Goal: Browse casually

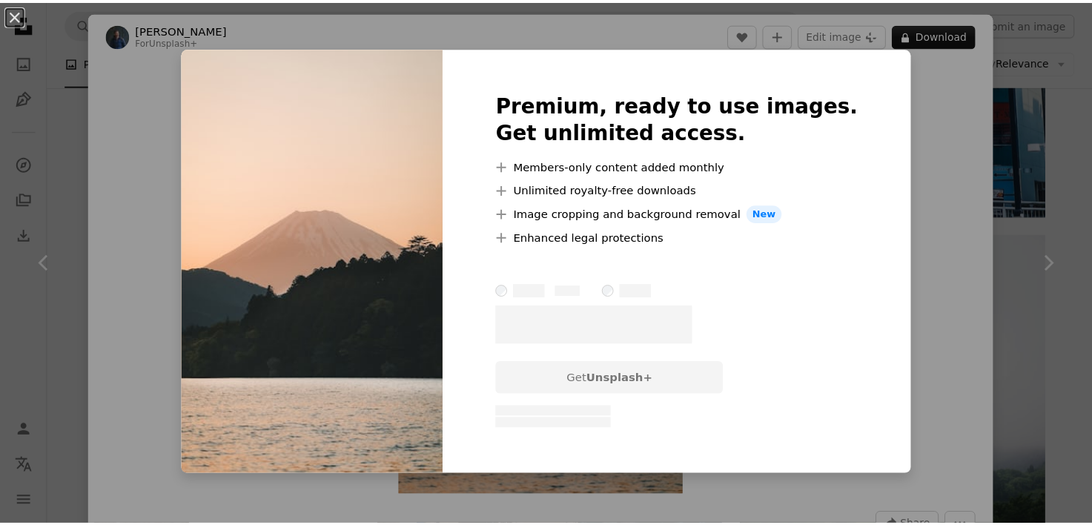
scroll to position [815, 0]
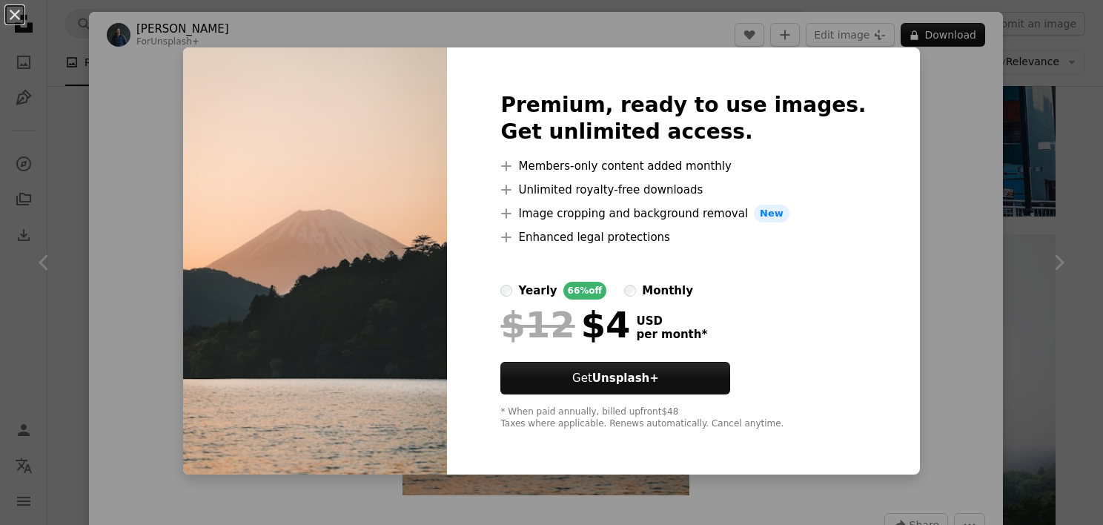
click at [894, 183] on div "An X shape Premium, ready to use images. Get unlimited access. A plus sign Memb…" at bounding box center [551, 262] width 1103 height 525
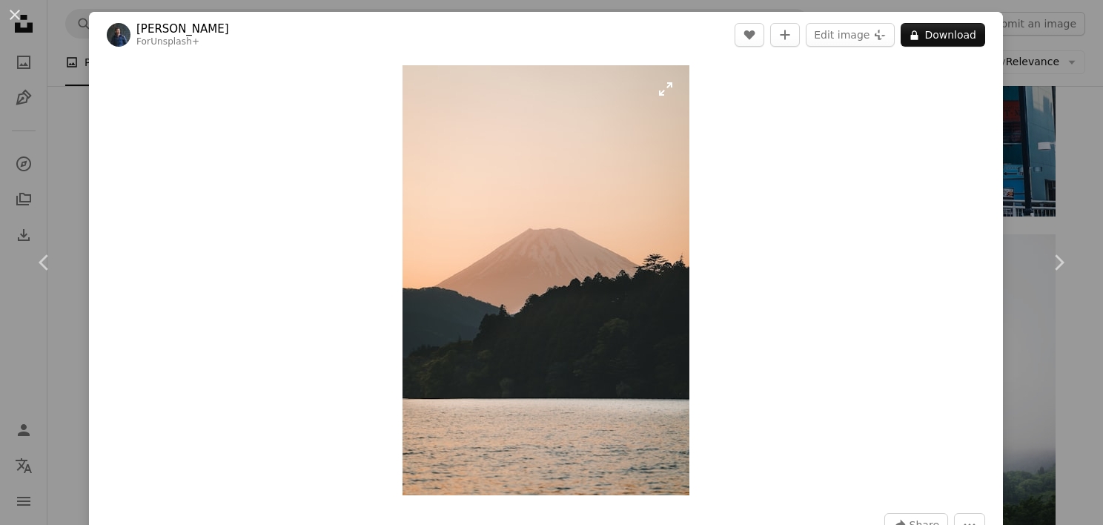
drag, startPoint x: 343, startPoint y: 285, endPoint x: 664, endPoint y: 360, distance: 330.3
click at [1053, 234] on link "Chevron right" at bounding box center [1058, 262] width 89 height 142
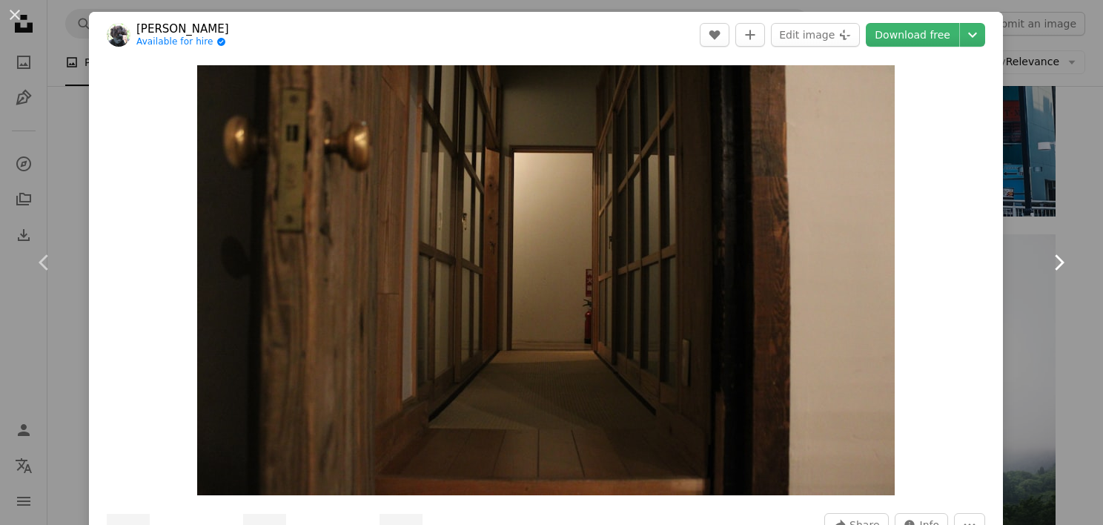
click at [1040, 322] on link "Chevron right" at bounding box center [1058, 262] width 89 height 142
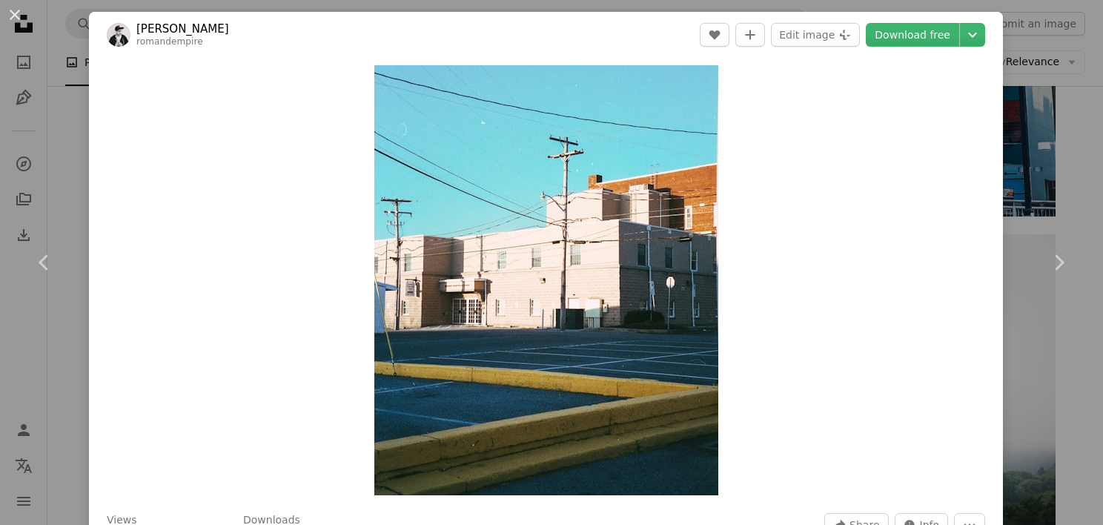
click at [24, 20] on button "An X shape" at bounding box center [15, 15] width 18 height 18
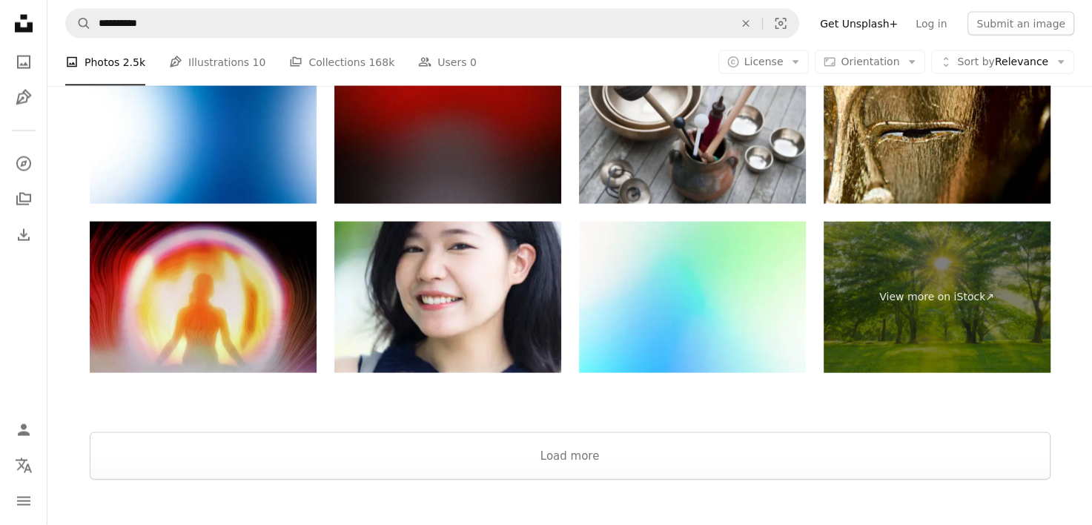
scroll to position [2965, 0]
